Goal: Manage account settings

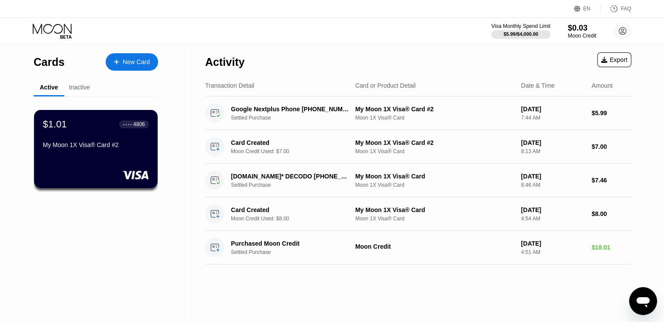
click at [82, 91] on div "Inactive" at bounding box center [79, 87] width 21 height 7
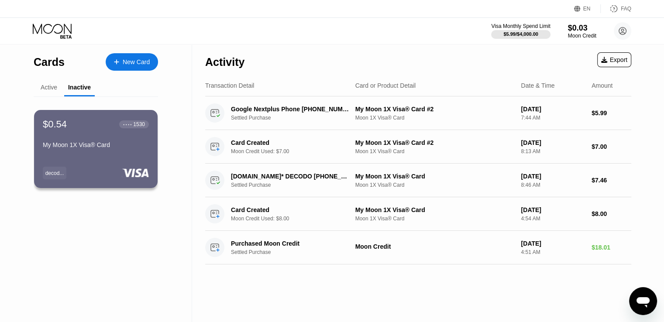
click at [51, 84] on div "Active" at bounding box center [49, 87] width 17 height 7
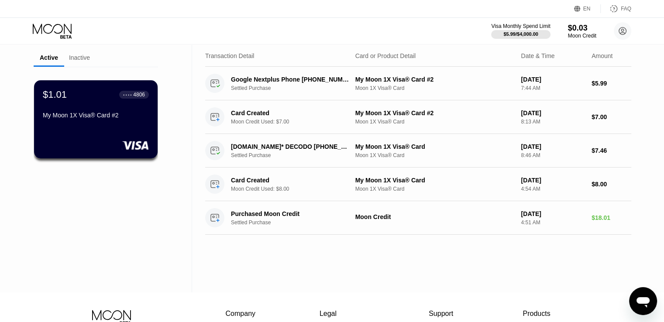
scroll to position [44, 0]
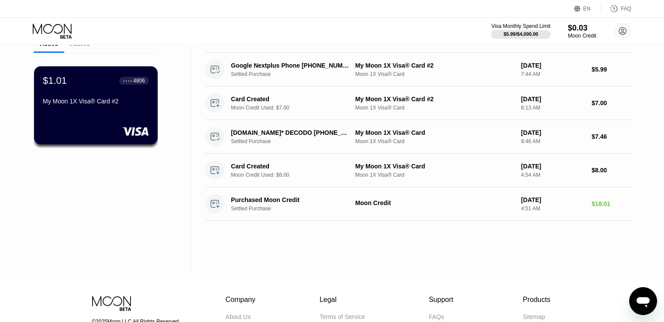
click at [418, 15] on div "EN Language Select an item Save FAQ" at bounding box center [332, 9] width 664 height 18
click at [301, 229] on div "Activity Export Transaction Detail Card or Product Detail Date & Time Amount Go…" at bounding box center [418, 140] width 452 height 278
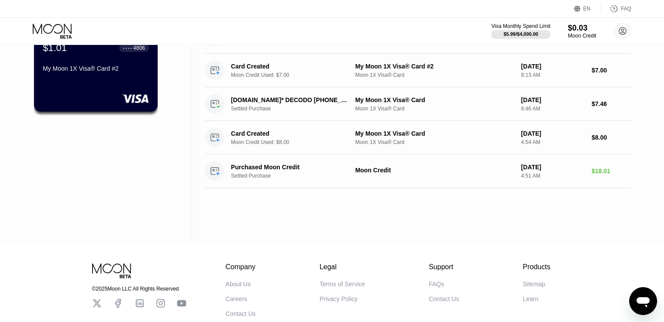
scroll to position [0, 0]
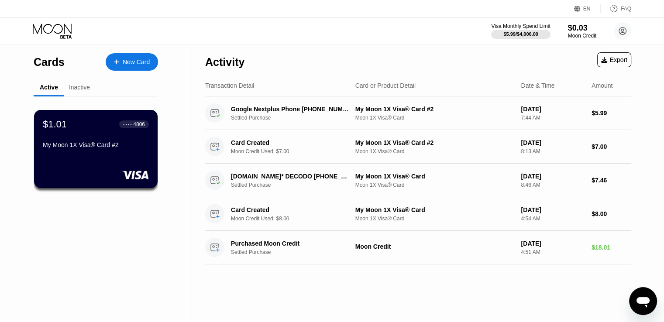
click at [85, 88] on div "Inactive" at bounding box center [79, 87] width 21 height 7
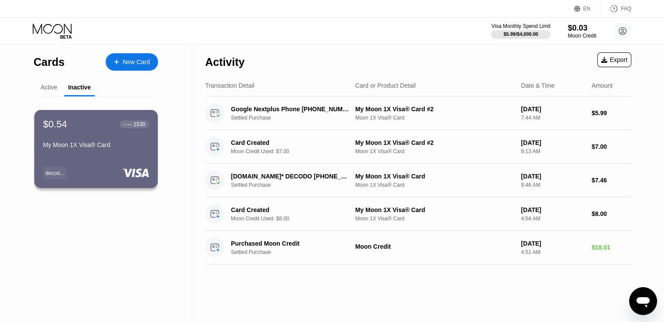
click at [58, 89] on div "Active" at bounding box center [49, 87] width 31 height 17
click at [52, 89] on div "Active" at bounding box center [49, 87] width 17 height 7
